Goal: Check status: Check status

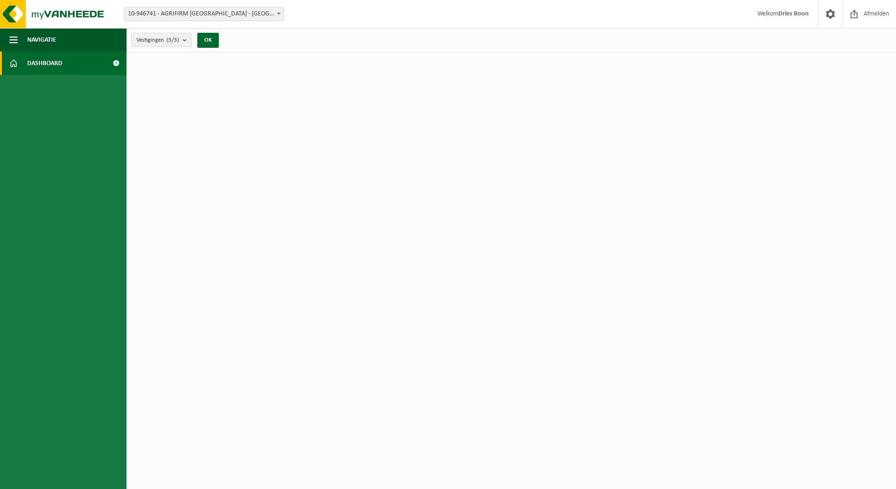
click at [279, 12] on span at bounding box center [278, 13] width 9 height 12
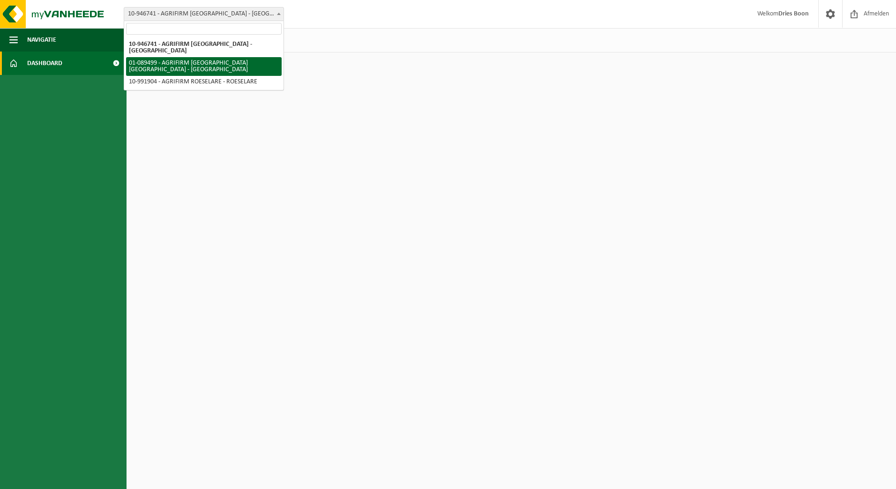
select select "9382"
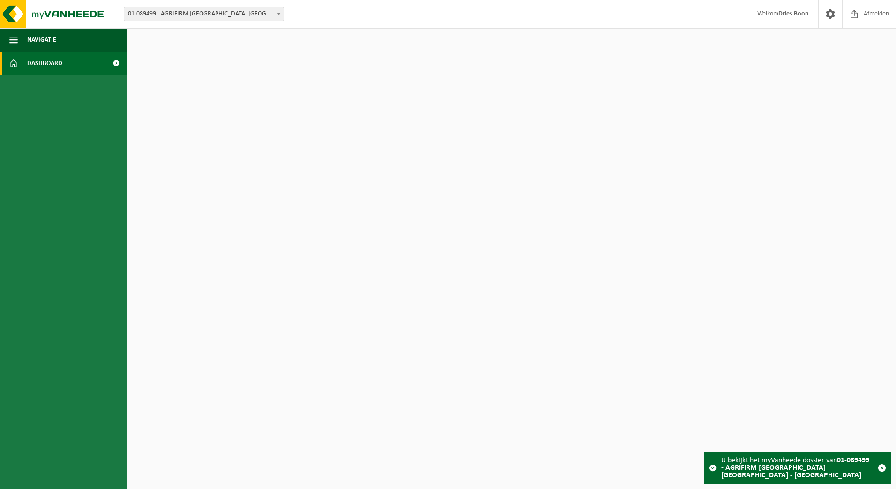
click at [737, 469] on div "U bekijkt het myVanheede dossier van 01-089499 - AGRIFIRM BELGIUM NV - GROBBEND…" at bounding box center [796, 468] width 151 height 32
click at [735, 480] on div "U bekijkt het myVanheede dossier van 01-089499 - AGRIFIRM BELGIUM NV - GROBBEND…" at bounding box center [796, 468] width 151 height 32
click at [613, 399] on html "Vestiging: 10-946741 - AGRIFIRM BELGIUM - DRONGEN 01-089499 - AGRIFIRM BELGIUM …" at bounding box center [448, 244] width 896 height 489
click at [221, 91] on html "Vestiging: 10-946741 - AGRIFIRM BELGIUM - DRONGEN 01-089499 - AGRIFIRM BELGIUM …" at bounding box center [448, 244] width 896 height 489
click at [64, 45] on button "Navigatie" at bounding box center [63, 39] width 126 height 23
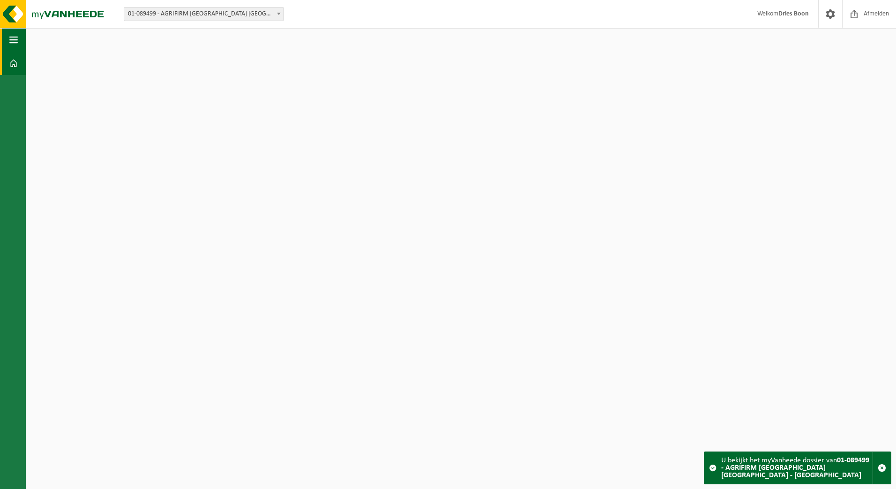
click at [19, 39] on button "Navigatie" at bounding box center [13, 39] width 26 height 23
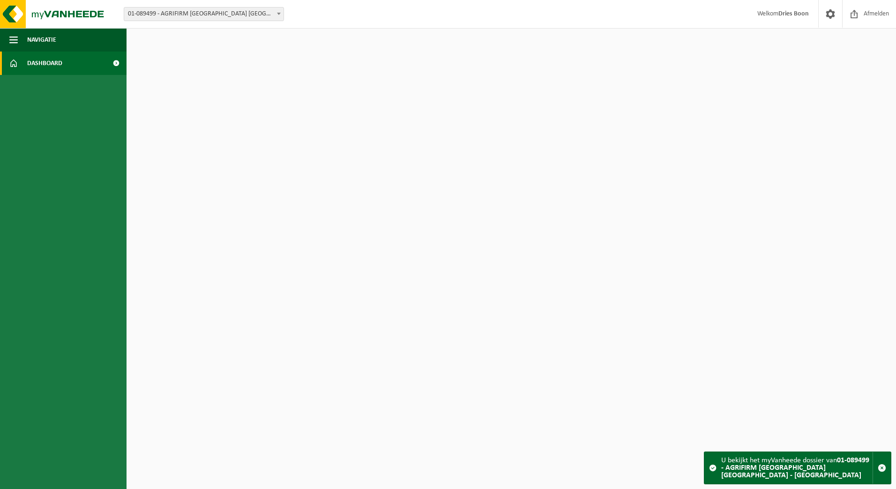
click at [276, 15] on span at bounding box center [278, 13] width 9 height 12
select select "169997"
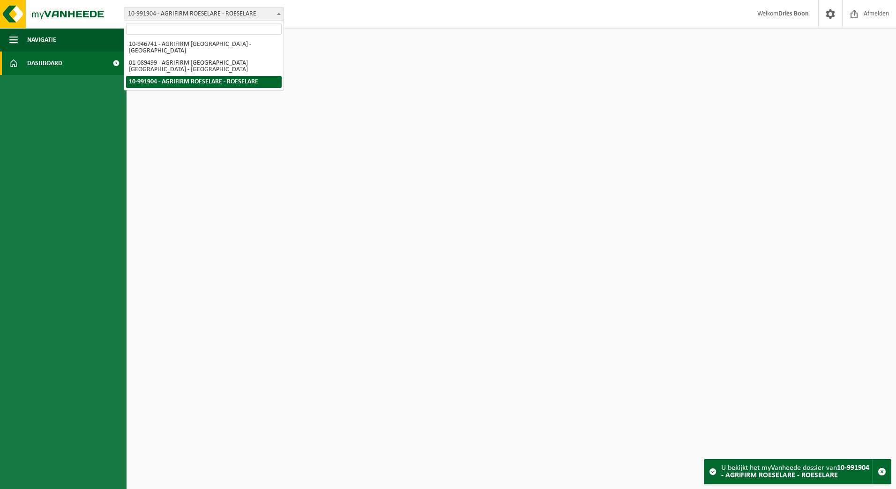
click at [277, 11] on span at bounding box center [278, 13] width 9 height 12
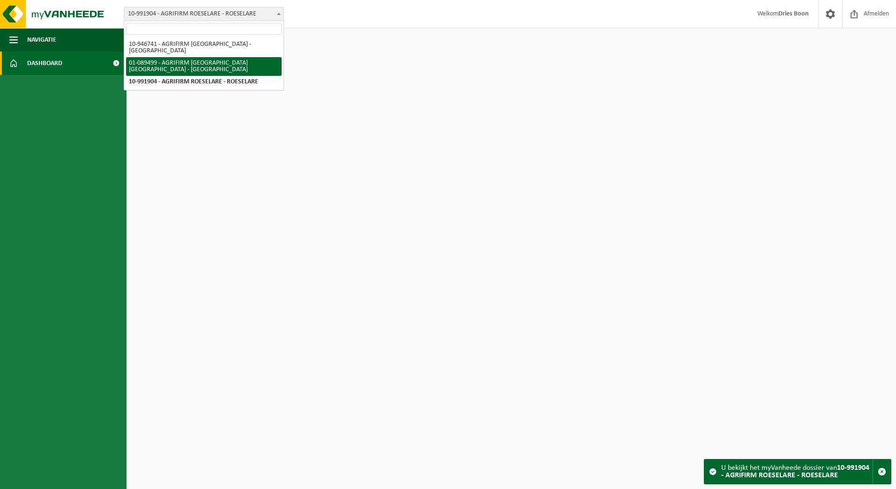
select select "9382"
